Goal: Information Seeking & Learning: Learn about a topic

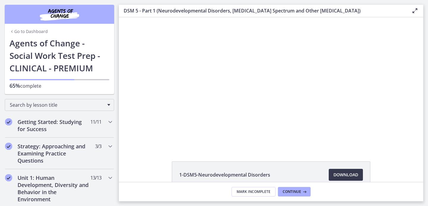
scroll to position [7, 0]
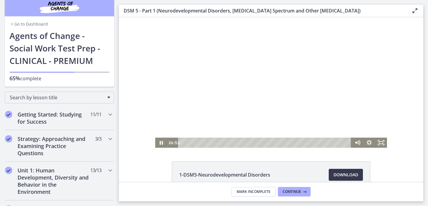
click at [245, 98] on div at bounding box center [271, 82] width 232 height 130
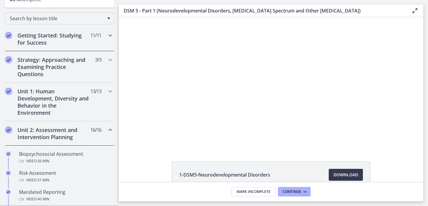
scroll to position [88, 0]
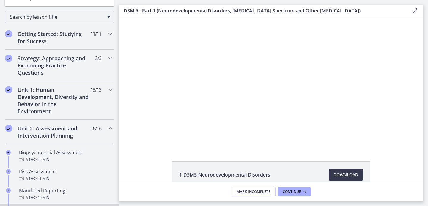
click at [49, 129] on h2 "Unit 2: Assessment and Intervention Planning" at bounding box center [54, 132] width 72 height 14
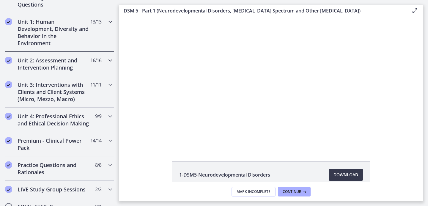
scroll to position [170, 0]
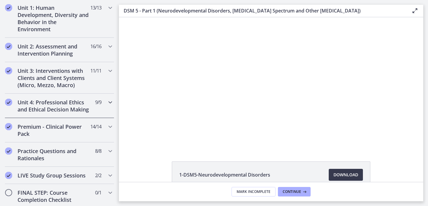
click at [39, 108] on h2 "Unit 4: Professional Ethics and Ethical Decision Making" at bounding box center [54, 106] width 72 height 14
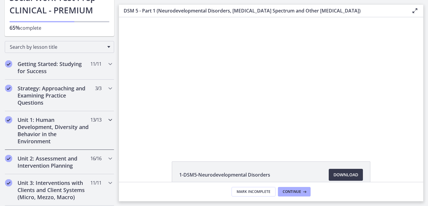
scroll to position [57, 0]
click at [53, 96] on h2 "Strategy: Approaching and Examining Practice Questions" at bounding box center [54, 95] width 72 height 21
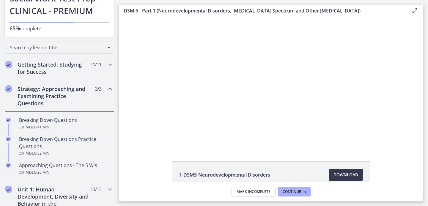
click at [53, 96] on h2 "Strategy: Approaching and Examining Practice Questions" at bounding box center [54, 95] width 72 height 21
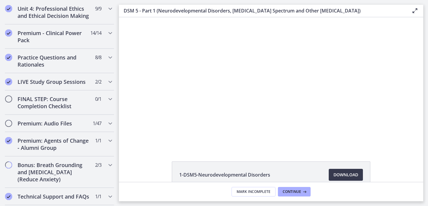
scroll to position [264, 0]
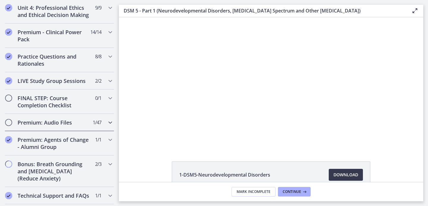
click at [50, 124] on h2 "Premium: Audio Files" at bounding box center [54, 122] width 72 height 7
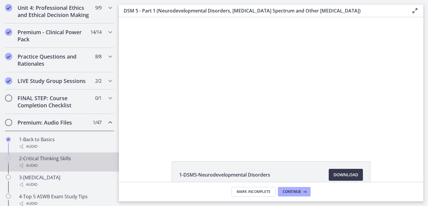
click at [45, 164] on div "Audio" at bounding box center [65, 165] width 93 height 7
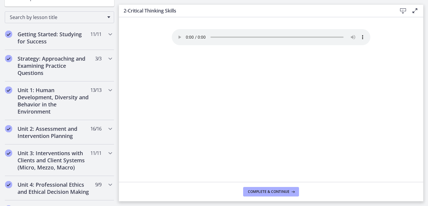
scroll to position [85, 0]
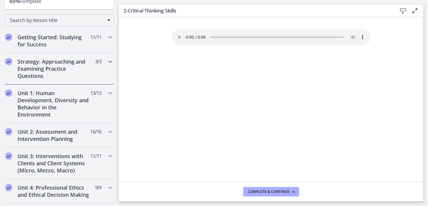
click at [48, 68] on h2 "Strategy: Approaching and Examining Practice Questions" at bounding box center [54, 68] width 72 height 21
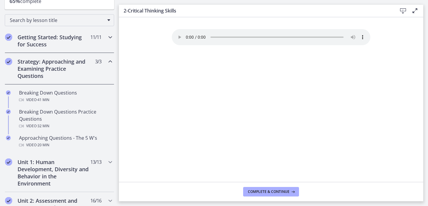
click at [43, 45] on h2 "Getting Started: Studying for Success" at bounding box center [54, 41] width 72 height 14
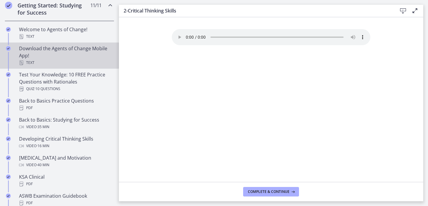
scroll to position [120, 0]
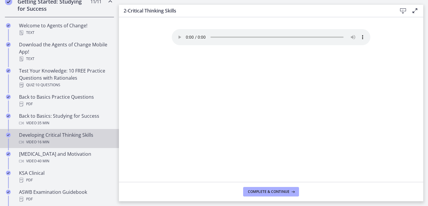
click at [41, 140] on span "· 16 min" at bounding box center [43, 141] width 13 height 7
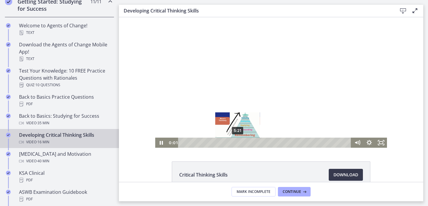
click at [237, 144] on div "5:21" at bounding box center [266, 143] width 166 height 10
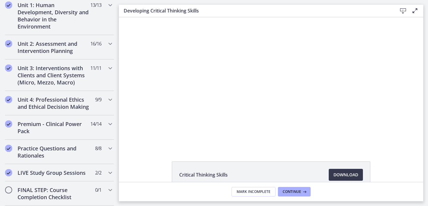
scroll to position [529, 0]
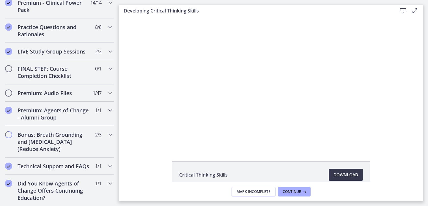
click at [60, 108] on h2 "Premium: Agents of Change - Alumni Group" at bounding box center [54, 114] width 72 height 14
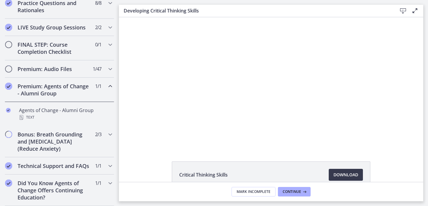
scroll to position [294, 0]
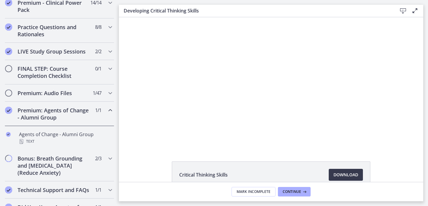
click at [59, 111] on h2 "Premium: Agents of Change - Alumni Group" at bounding box center [54, 114] width 72 height 14
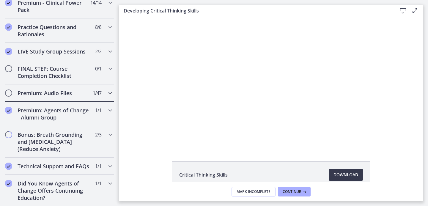
click at [54, 93] on h2 "Premium: Audio Files" at bounding box center [54, 92] width 72 height 7
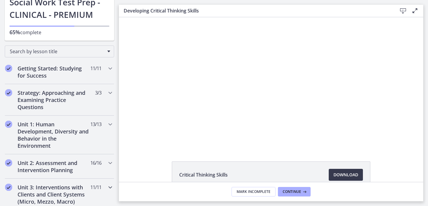
scroll to position [53, 0]
click at [62, 100] on h2 "Strategy: Approaching and Examining Practice Questions" at bounding box center [54, 99] width 72 height 21
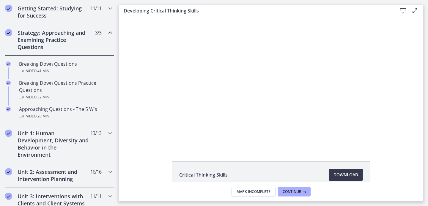
scroll to position [0, 0]
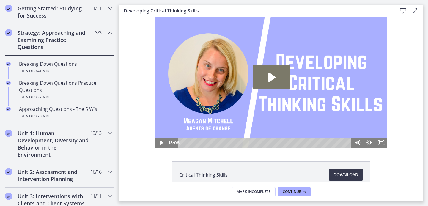
click at [55, 17] on h2 "Getting Started: Studying for Success" at bounding box center [54, 12] width 72 height 14
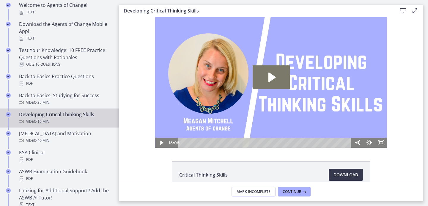
scroll to position [142, 0]
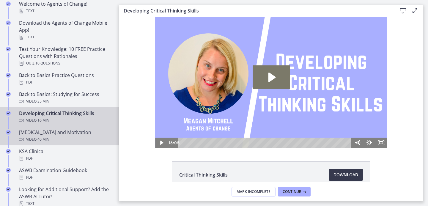
click at [54, 136] on div "Video · 40 min" at bounding box center [65, 139] width 93 height 7
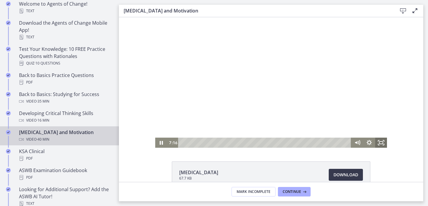
click at [381, 144] on icon "Fullscreen" at bounding box center [381, 143] width 12 height 10
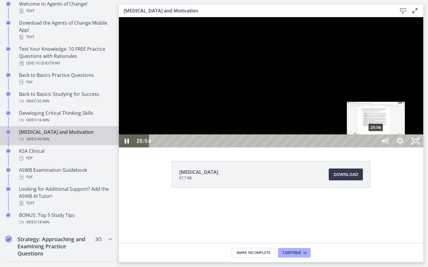
click at [373, 148] on div "25:56" at bounding box center [264, 141] width 218 height 13
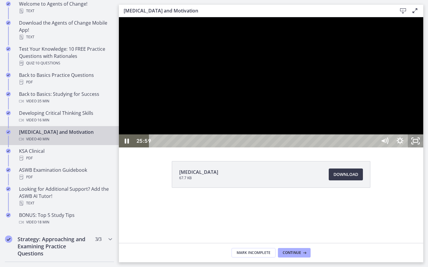
click at [423, 148] on icon "Unfullscreen" at bounding box center [415, 141] width 15 height 13
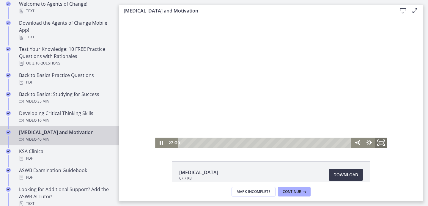
click at [384, 143] on icon "Fullscreen" at bounding box center [381, 143] width 14 height 12
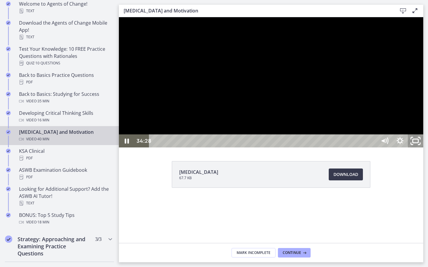
click at [424, 149] on icon "Unfullscreen" at bounding box center [415, 141] width 18 height 16
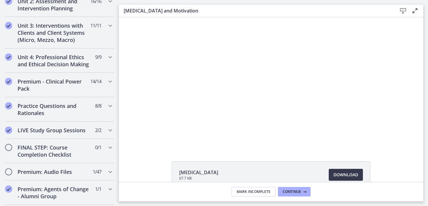
scroll to position [423, 0]
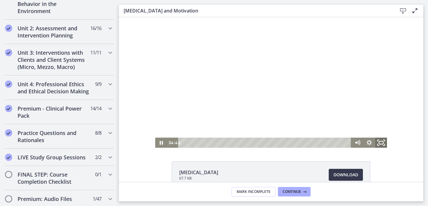
click at [382, 142] on icon "Fullscreen" at bounding box center [381, 143] width 14 height 12
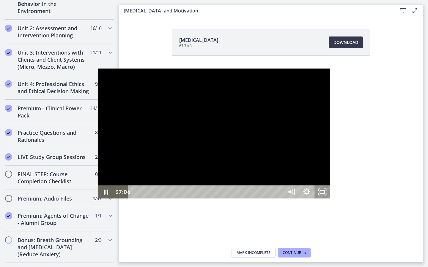
click at [330, 199] on icon "Unfullscreen" at bounding box center [321, 192] width 15 height 13
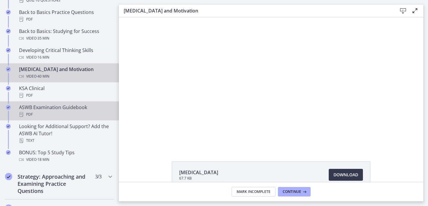
scroll to position [0, 0]
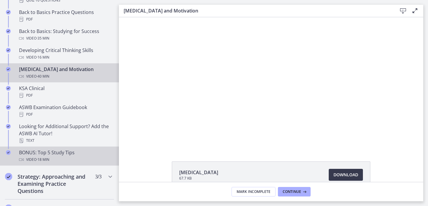
click at [45, 151] on div "BONUS: Top 5 Study Tips Video · 18 min" at bounding box center [65, 156] width 93 height 14
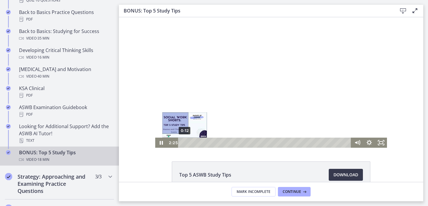
click at [184, 143] on div "0:12" at bounding box center [266, 143] width 166 height 10
click at [186, 111] on div at bounding box center [271, 82] width 232 height 130
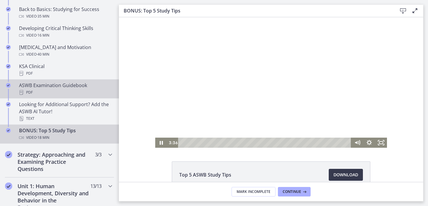
scroll to position [230, 0]
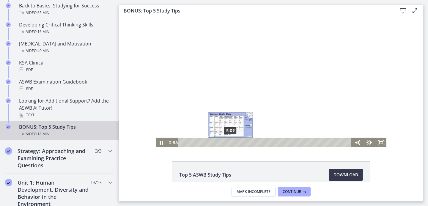
click at [231, 142] on div "5:09" at bounding box center [266, 143] width 166 height 10
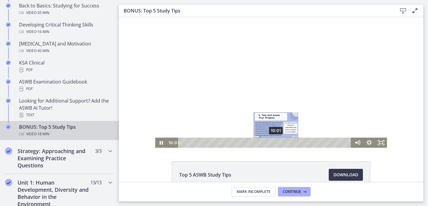
click at [276, 141] on div "10:01" at bounding box center [266, 143] width 166 height 10
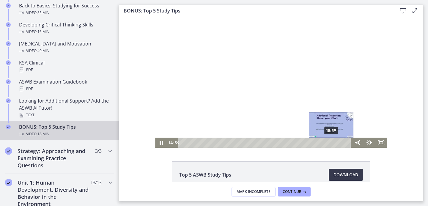
click at [331, 141] on div "15:59" at bounding box center [266, 143] width 166 height 10
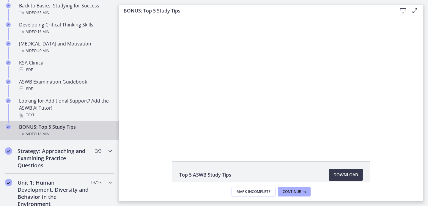
click at [63, 154] on h2 "Strategy: Approaching and Examining Practice Questions" at bounding box center [54, 157] width 72 height 21
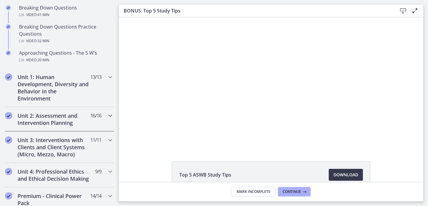
scroll to position [167, 0]
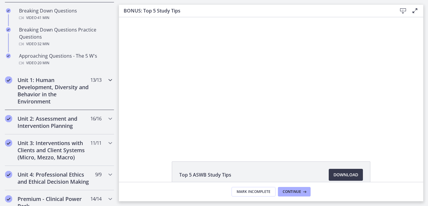
click at [36, 101] on h2 "Unit 1: Human Development, Diversity and Behavior in the Environment" at bounding box center [54, 90] width 72 height 29
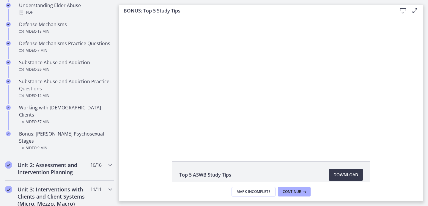
scroll to position [507, 0]
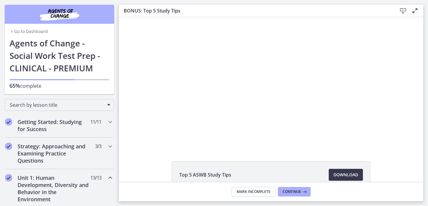
scroll to position [533, 0]
